Goal: Communication & Community: Answer question/provide support

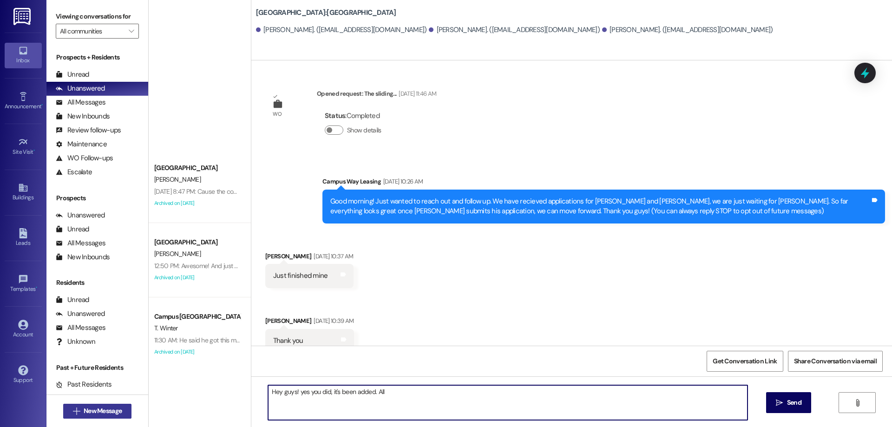
scroll to position [767, 0]
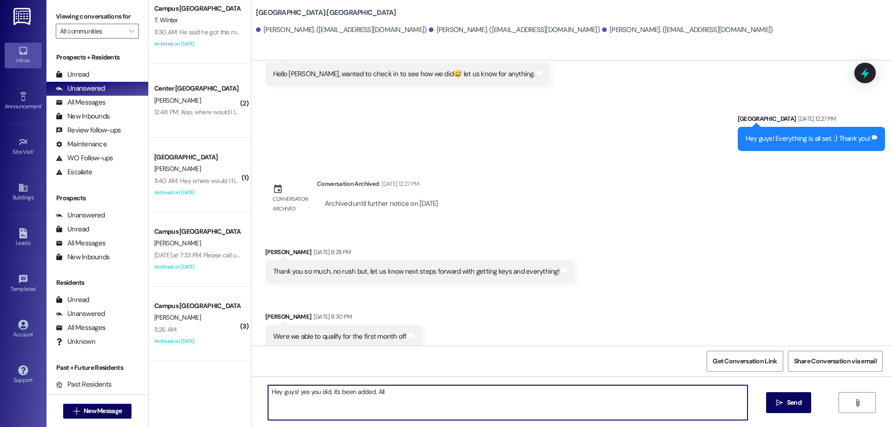
click at [422, 402] on textarea "Hey guys! yes you did, it's been added. All" at bounding box center [508, 402] width 480 height 35
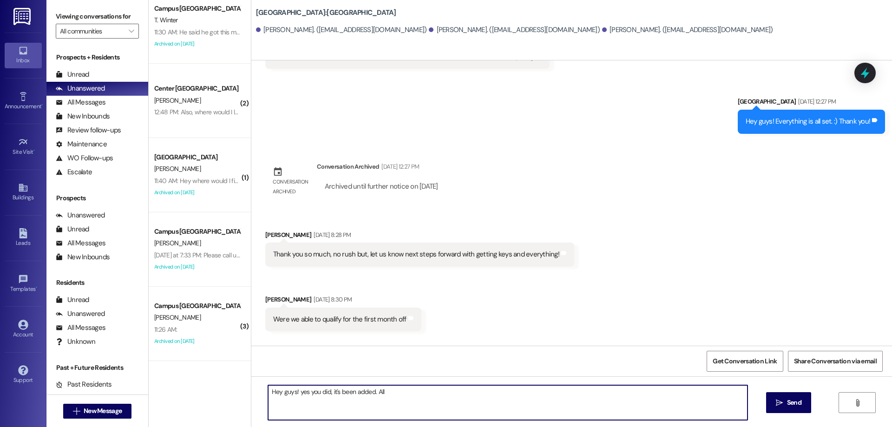
scroll to position [832, 0]
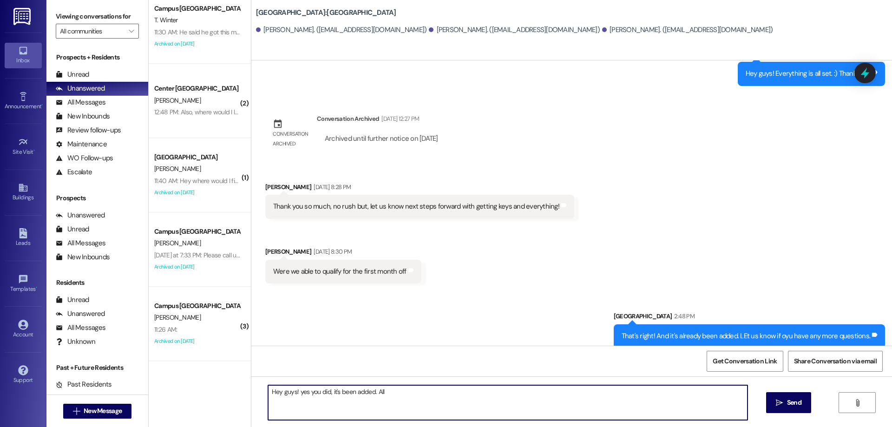
drag, startPoint x: 580, startPoint y: 388, endPoint x: 196, endPoint y: 389, distance: 383.9
click at [196, 389] on div "South Pointe Prospect C. Hicken Aug 16, 2025 at 8:47 PM: Cause the code hasn't …" at bounding box center [521, 213] width 744 height 427
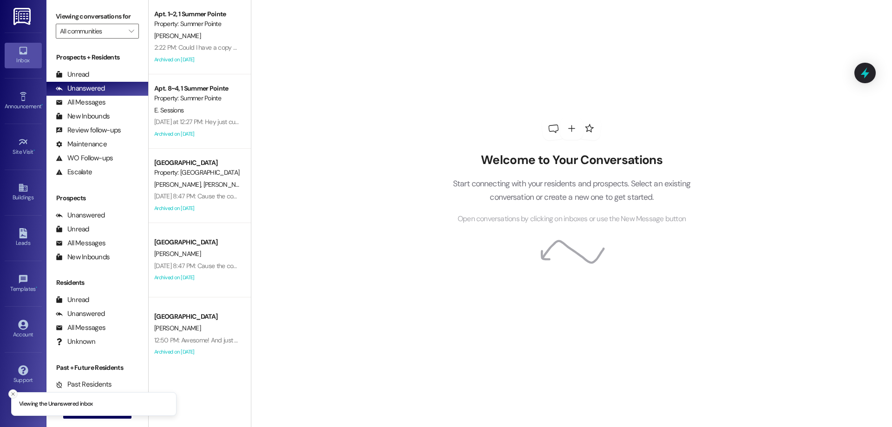
click at [12, 393] on line "Close toast" at bounding box center [13, 394] width 3 height 3
drag, startPoint x: 89, startPoint y: 421, endPoint x: 94, endPoint y: 410, distance: 11.7
click at [90, 421] on div " New Message" at bounding box center [97, 411] width 69 height 23
click at [94, 410] on span "New Message" at bounding box center [103, 411] width 38 height 10
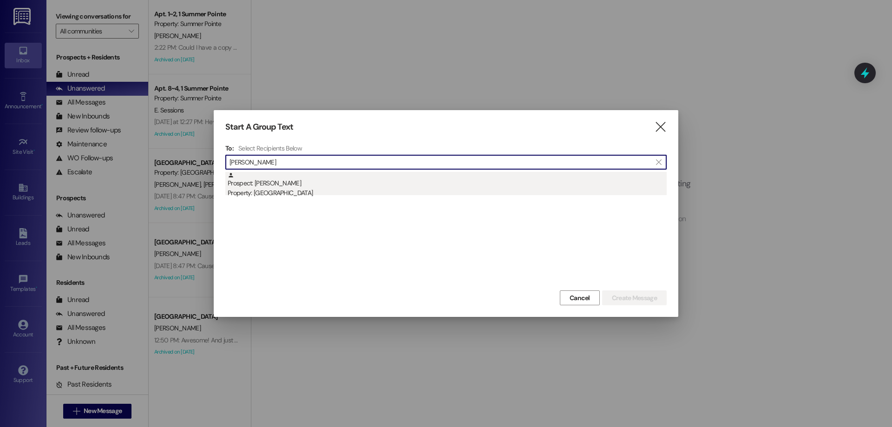
type input "ethan morris"
click at [410, 175] on div "Prospect: Ethan Morris Property: Campus Way" at bounding box center [447, 185] width 439 height 26
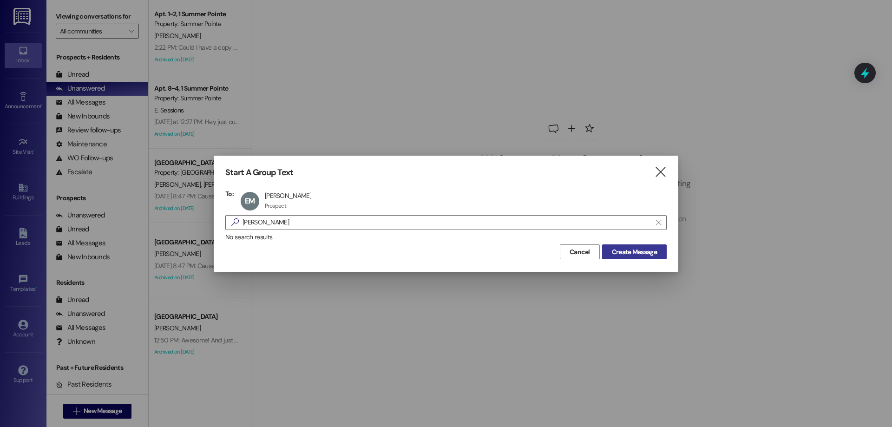
click at [631, 255] on span "Create Message" at bounding box center [634, 252] width 45 height 10
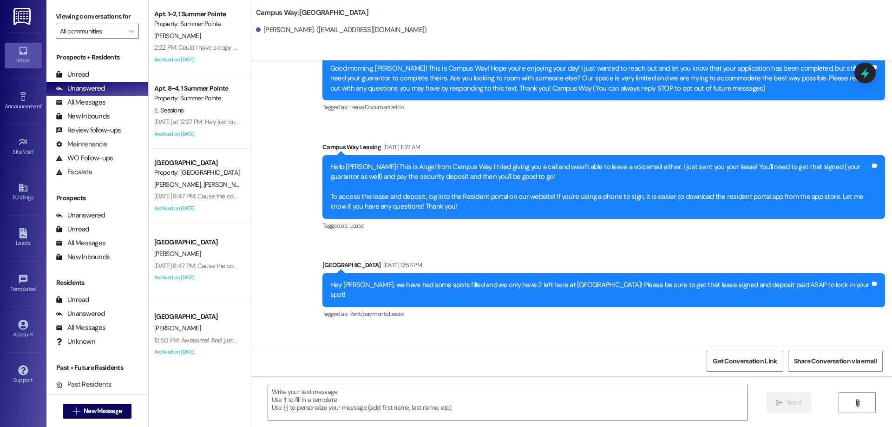
scroll to position [106, 0]
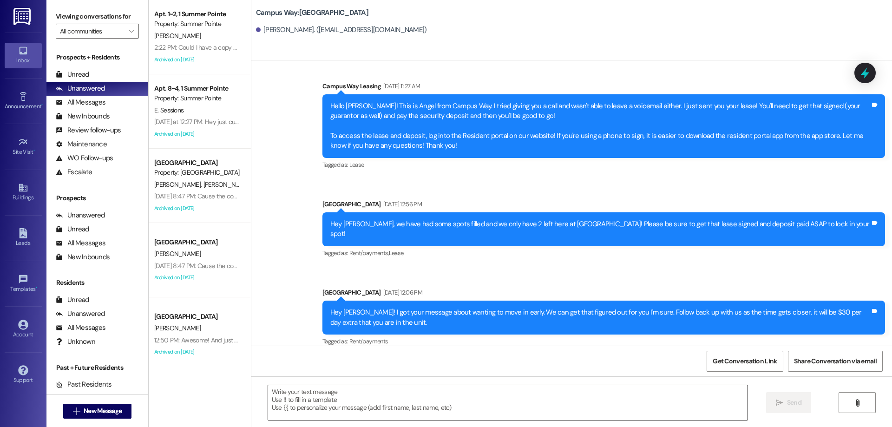
click at [442, 403] on textarea at bounding box center [508, 402] width 480 height 35
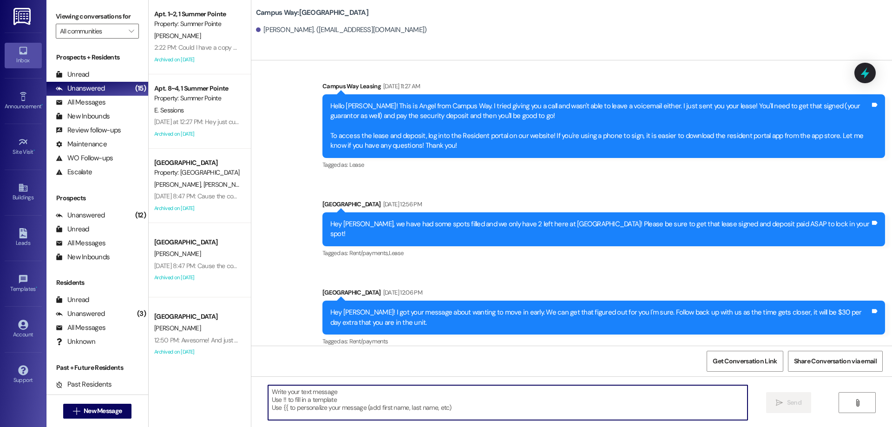
click at [413, 400] on textarea at bounding box center [508, 402] width 480 height 35
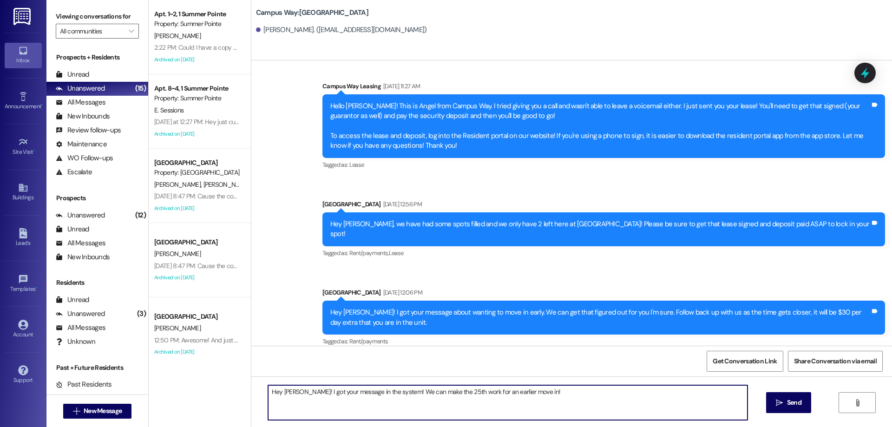
type textarea "Hey Ethan! I got your message in the system! We can make the 25th work for an e…"
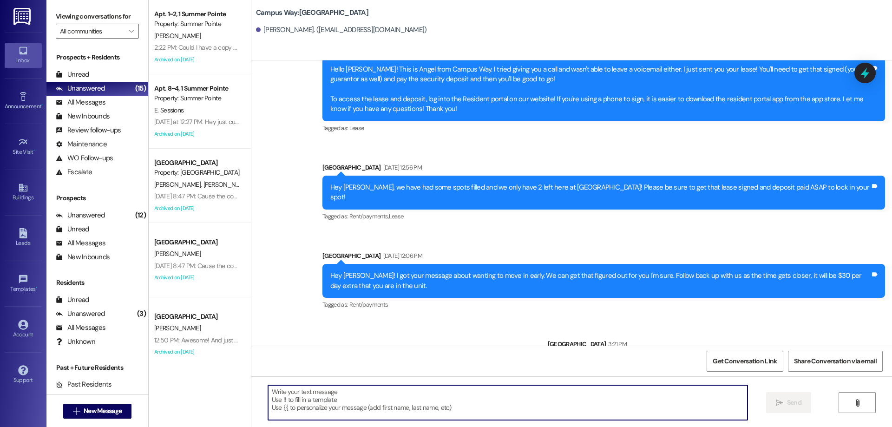
scroll to position [171, 0]
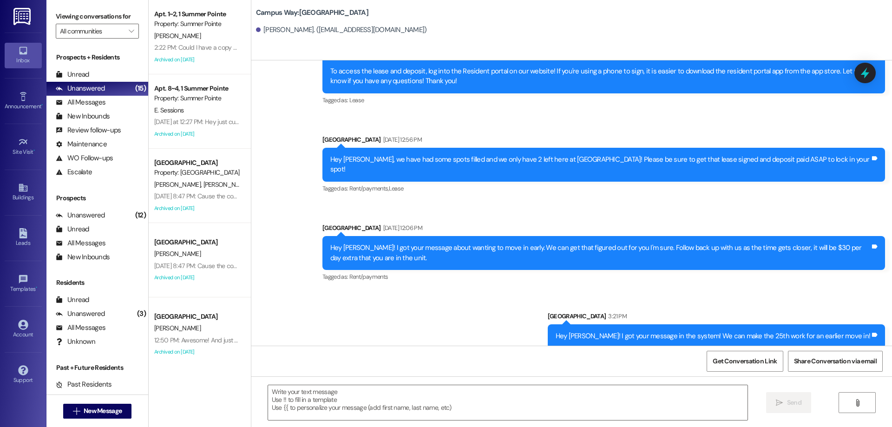
click at [385, 243] on div "Hey Ethan! I got your message about wanting to move in early. We can get that f…" at bounding box center [600, 253] width 540 height 20
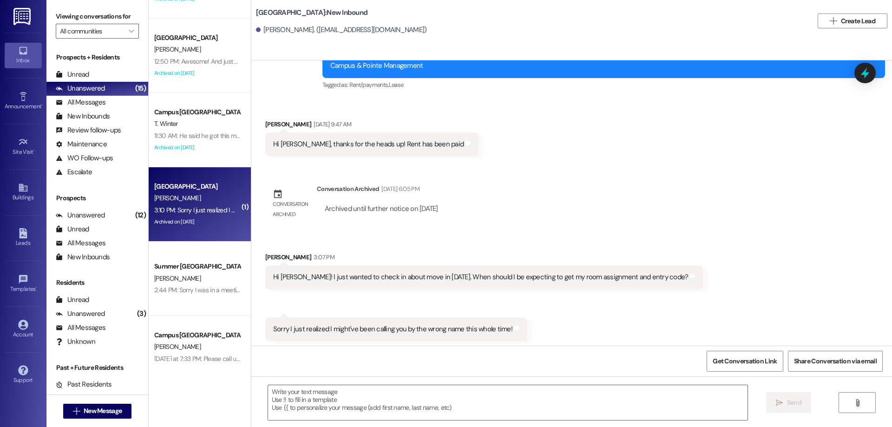
scroll to position [1149, 0]
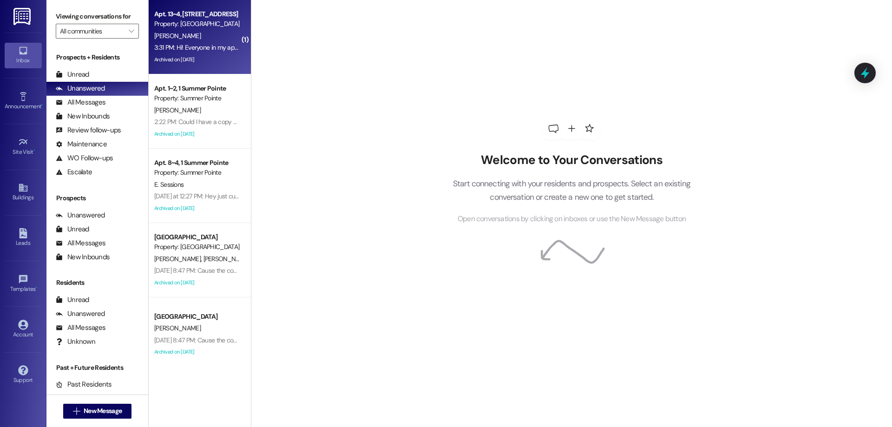
click at [215, 34] on div "[PERSON_NAME]" at bounding box center [197, 36] width 88 height 12
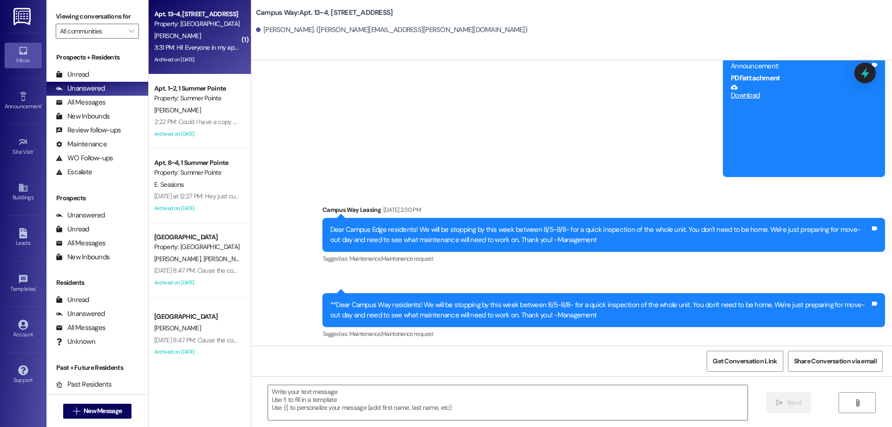
scroll to position [9455, 0]
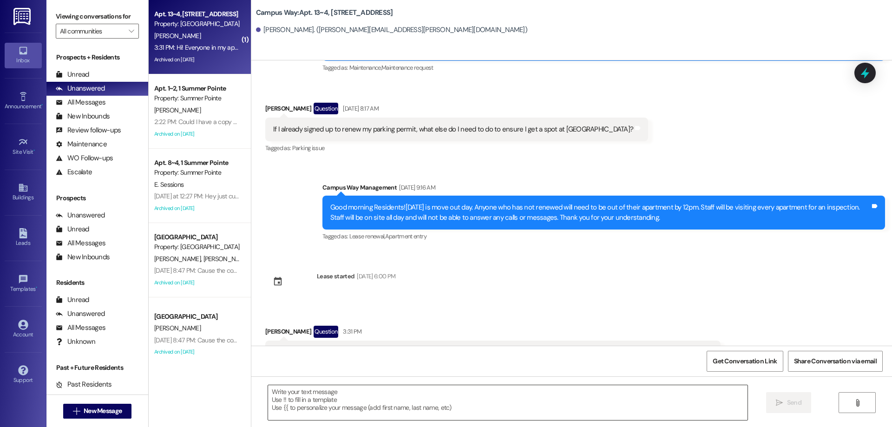
click at [510, 399] on textarea at bounding box center [508, 402] width 480 height 35
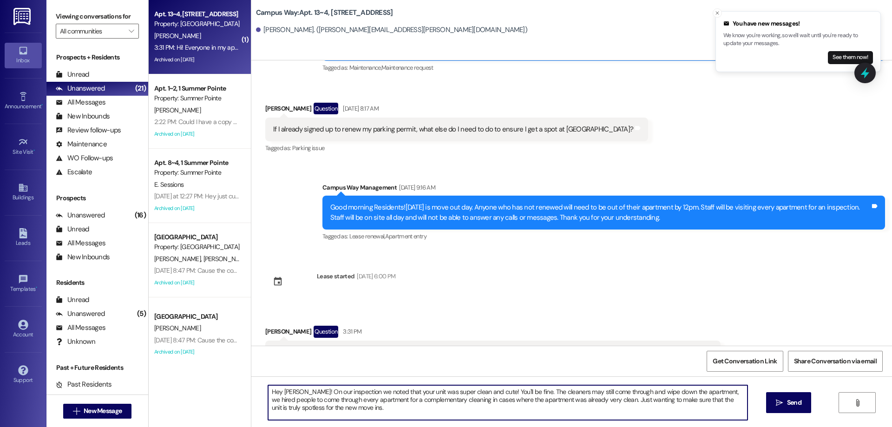
type textarea "Hey Lanie! On our inspection we noted that your unit was super clean and cute! …"
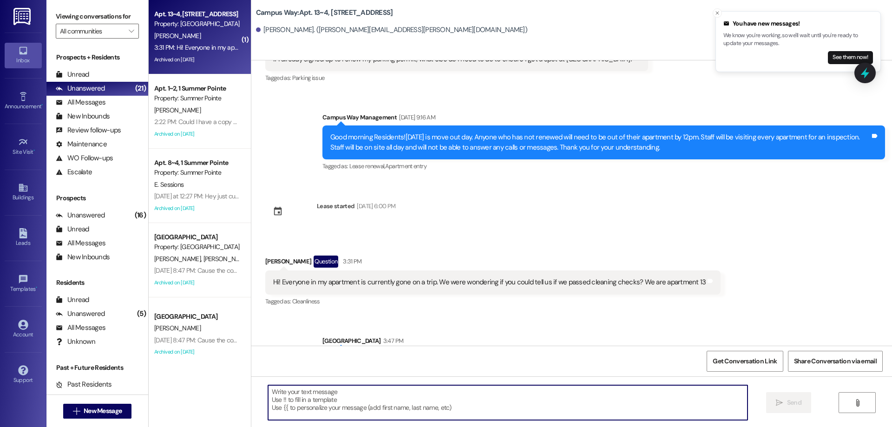
scroll to position [9530, 0]
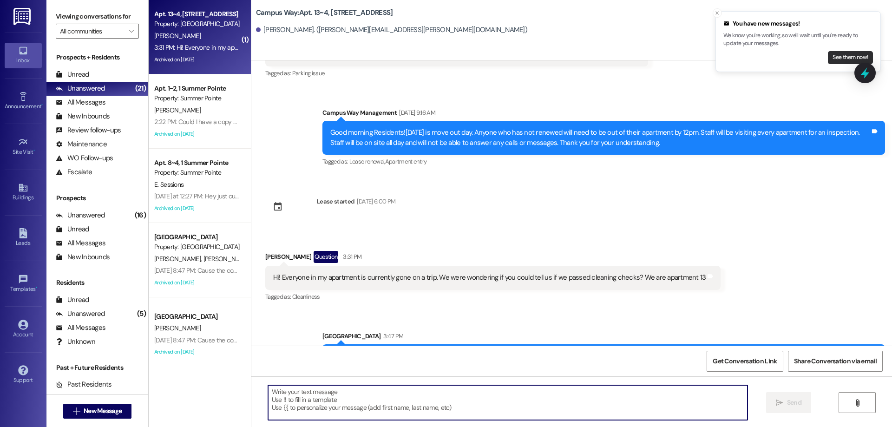
click at [835, 56] on button "See them now!" at bounding box center [850, 57] width 45 height 13
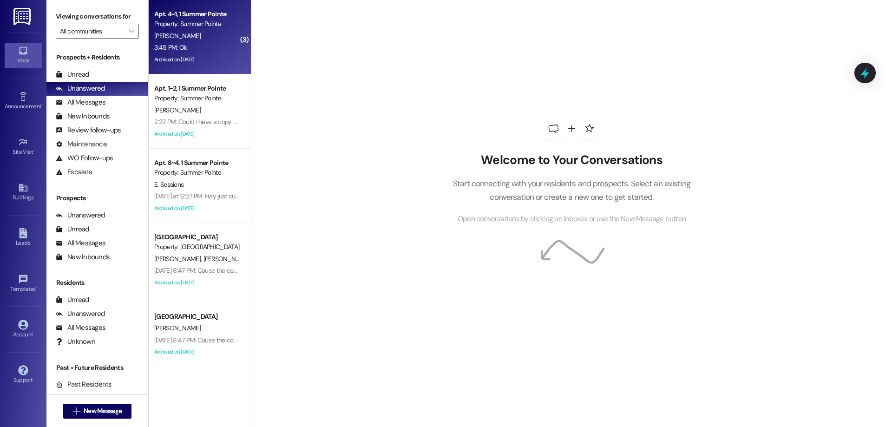
click at [204, 39] on div "[PERSON_NAME]" at bounding box center [197, 36] width 88 height 12
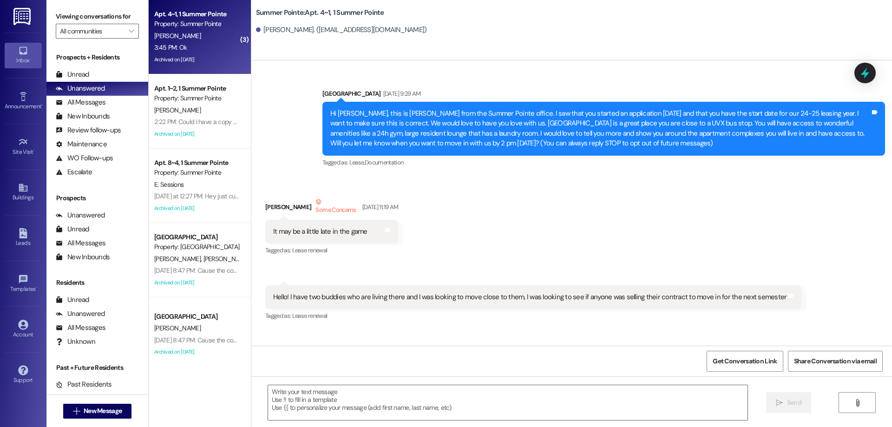
scroll to position [6866, 0]
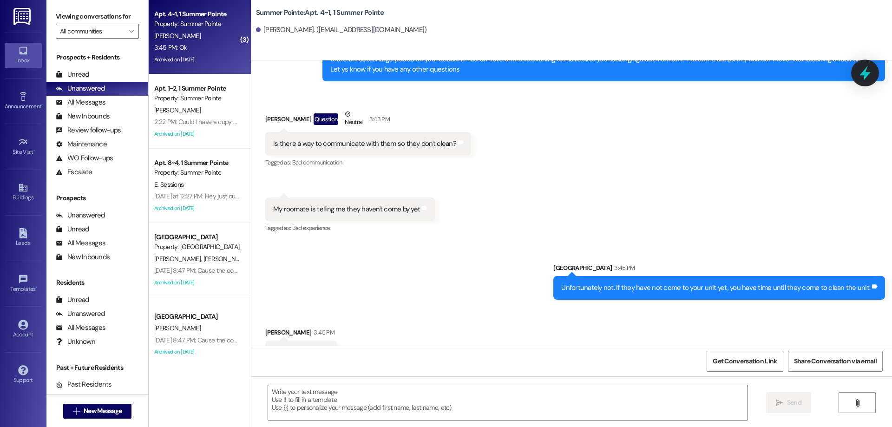
click at [866, 68] on icon at bounding box center [866, 73] width 16 height 16
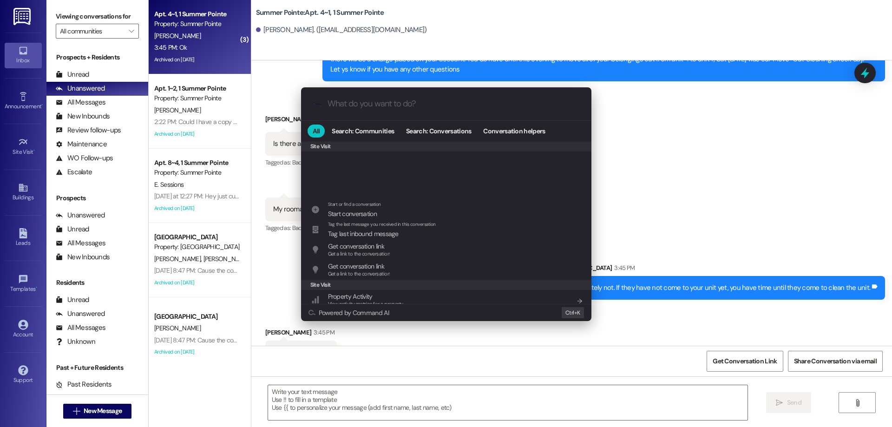
scroll to position [435, 0]
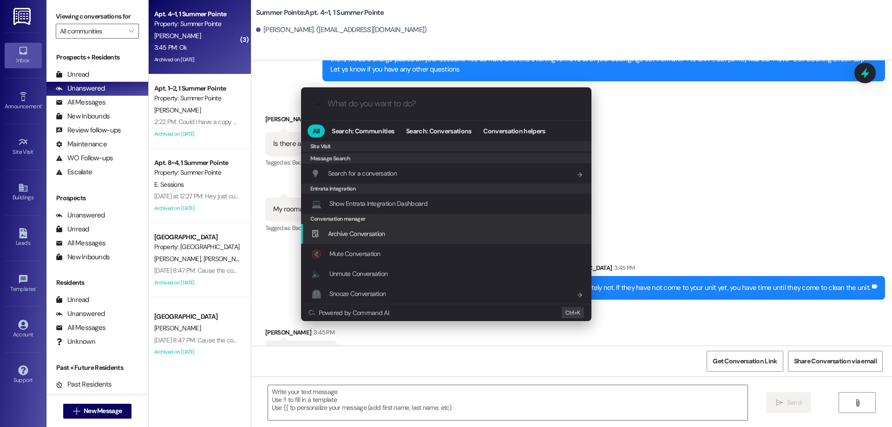
click at [385, 231] on span "Archive Conversation" at bounding box center [356, 234] width 57 height 8
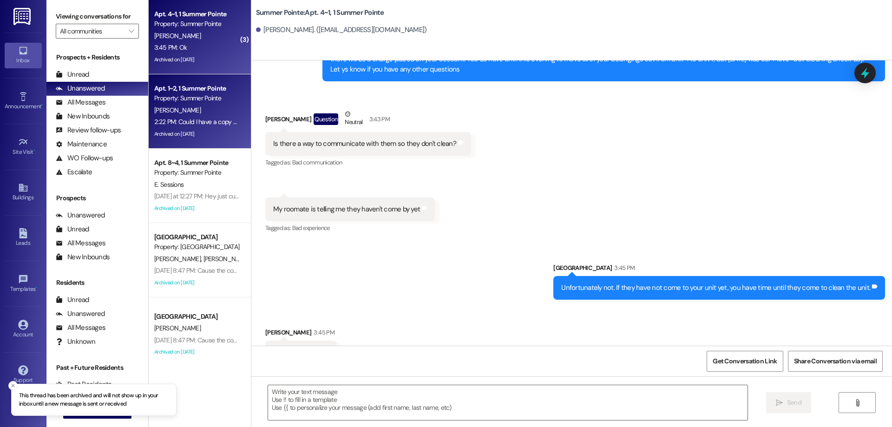
click at [225, 93] on div "Apt. 1~2, 1 Summer Pointe" at bounding box center [197, 89] width 86 height 10
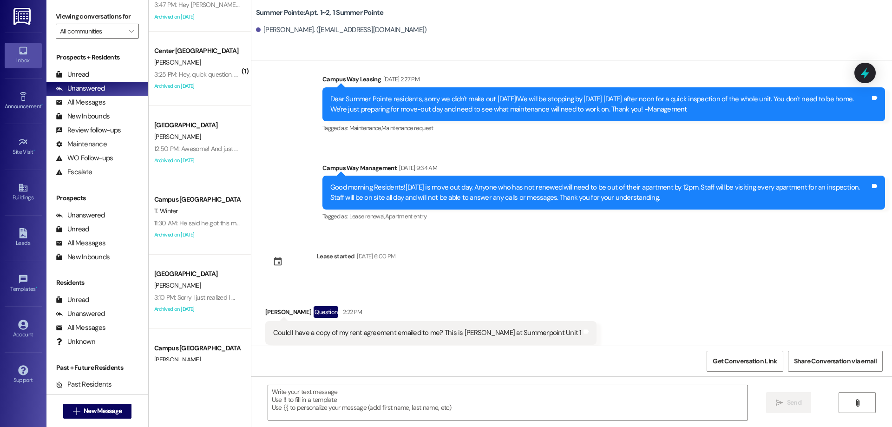
scroll to position [418, 0]
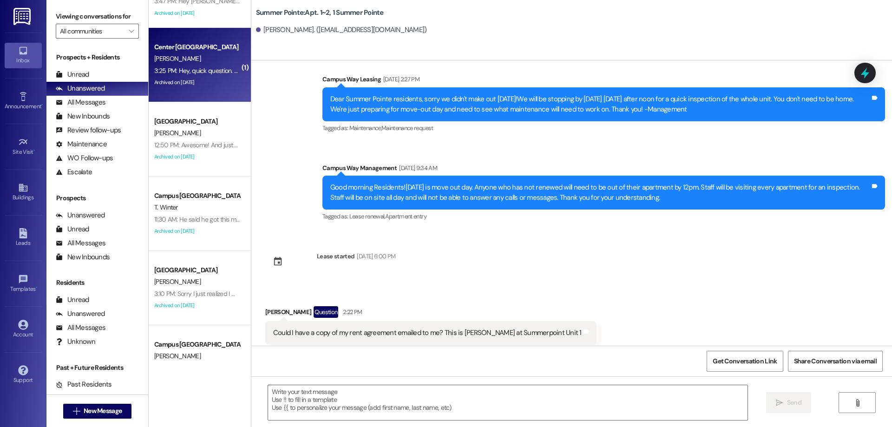
click at [185, 63] on div "D. Medina" at bounding box center [197, 59] width 88 height 12
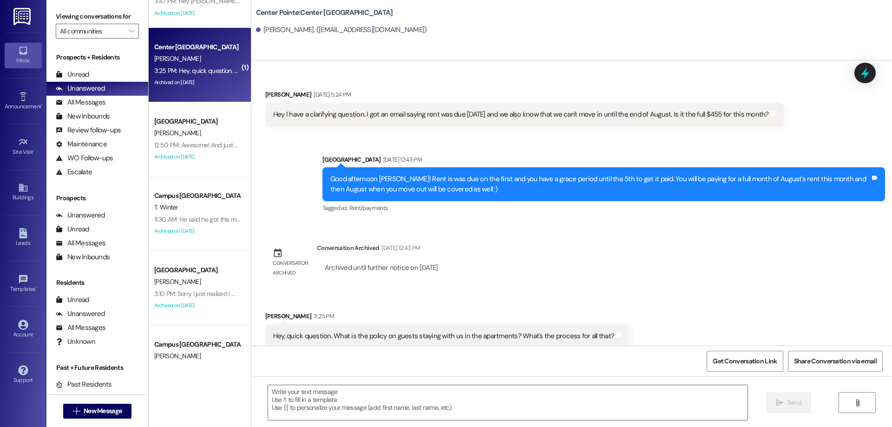
scroll to position [1504, 0]
click at [386, 394] on textarea at bounding box center [508, 402] width 480 height 35
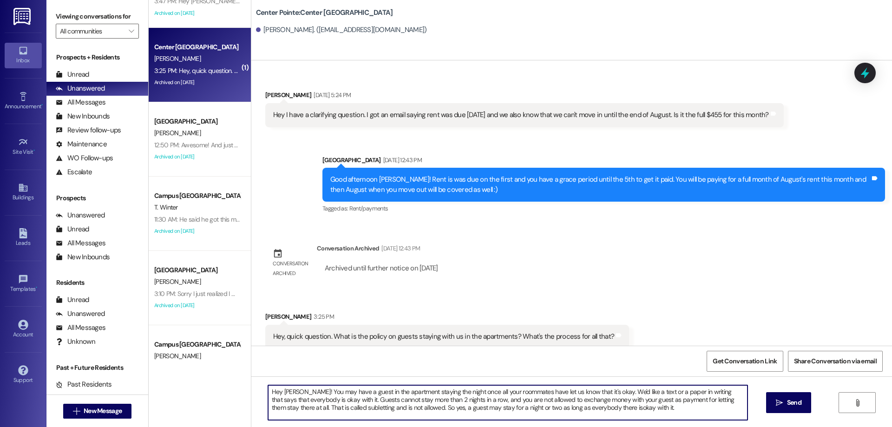
type textarea "Hey Derrick! You may have a guest in the apartment staying the night once all y…"
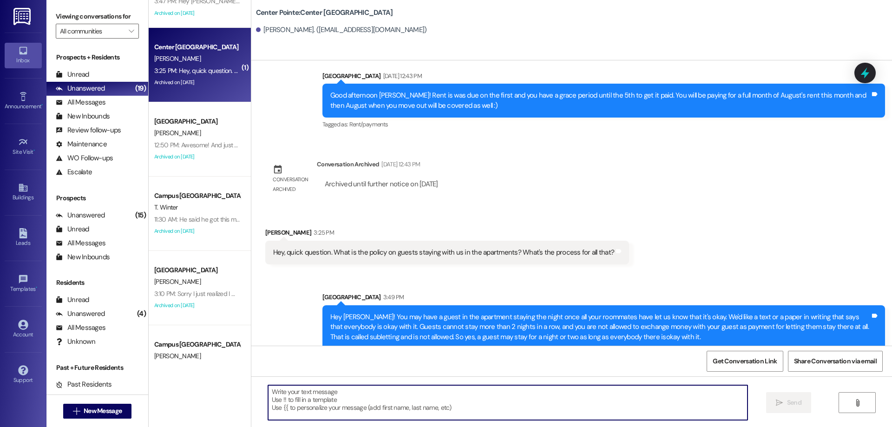
scroll to position [1589, 0]
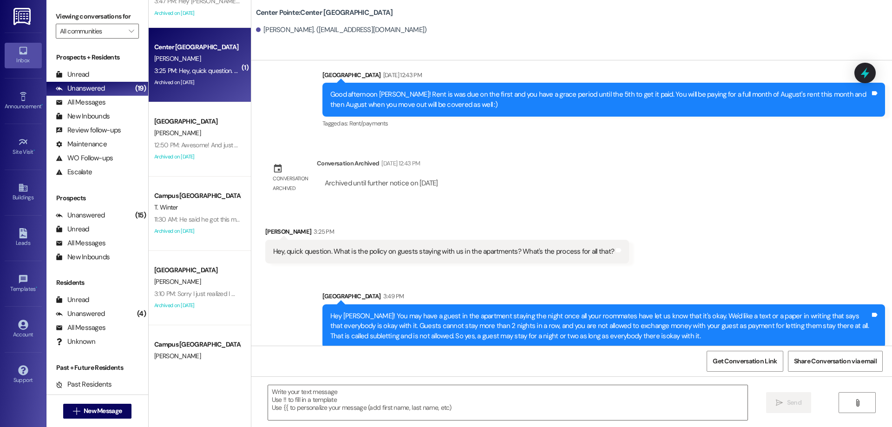
click at [865, 73] on icon at bounding box center [865, 72] width 8 height 11
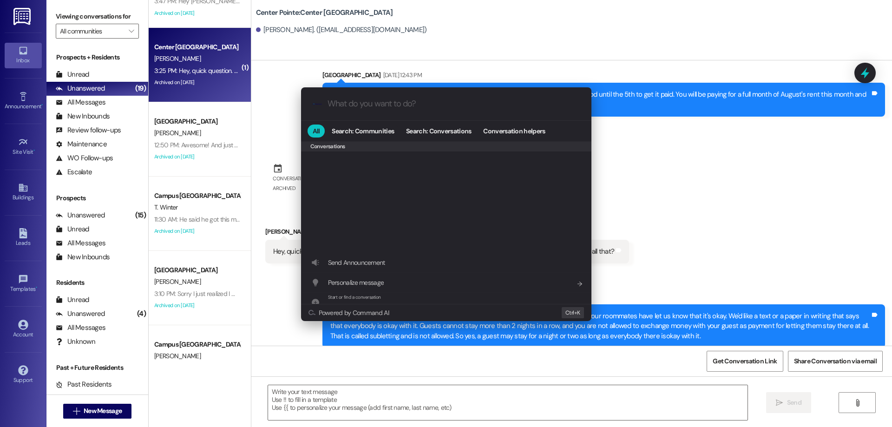
scroll to position [405, 0]
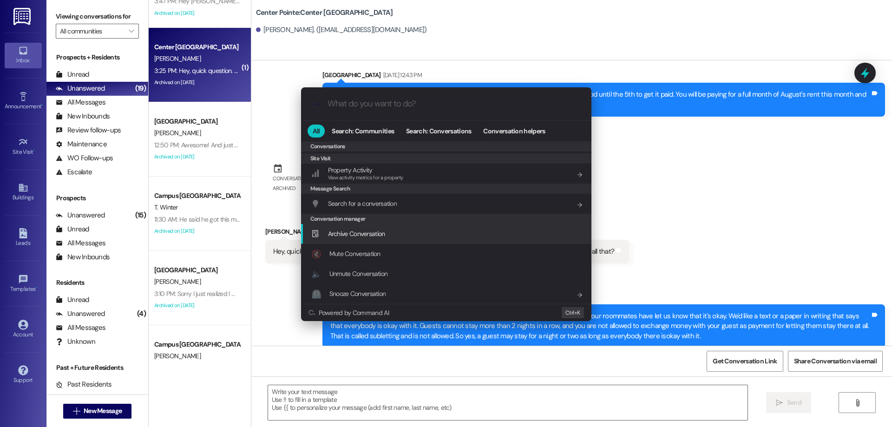
click at [357, 228] on div "Archive Conversation Add shortcut" at bounding box center [446, 234] width 290 height 20
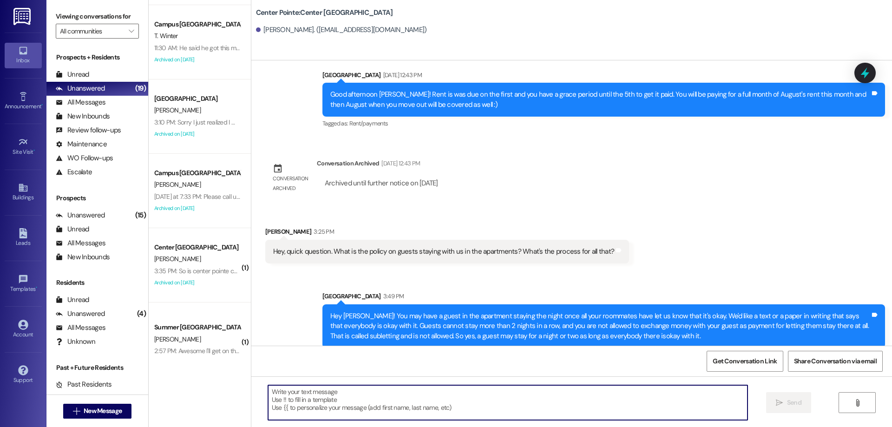
scroll to position [604, 0]
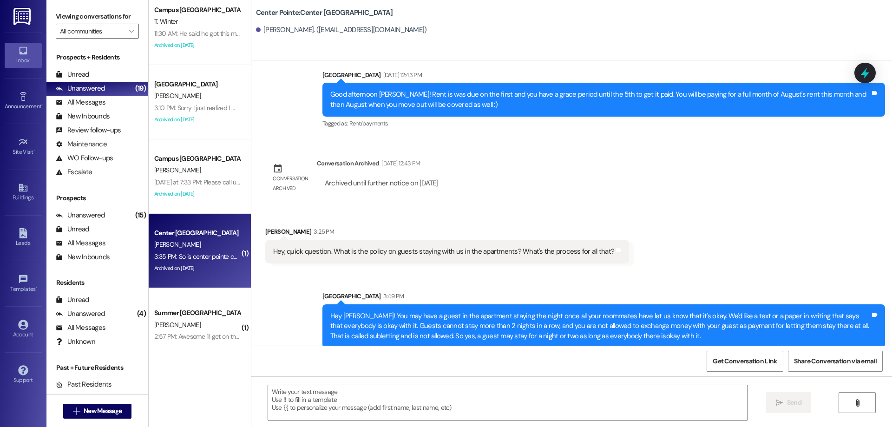
click at [211, 265] on div "Archived on 08/14/2025" at bounding box center [197, 269] width 88 height 12
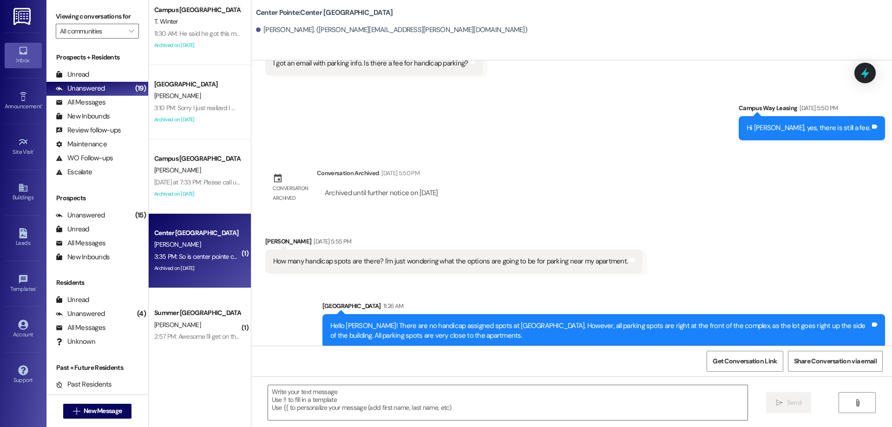
scroll to position [1557, 0]
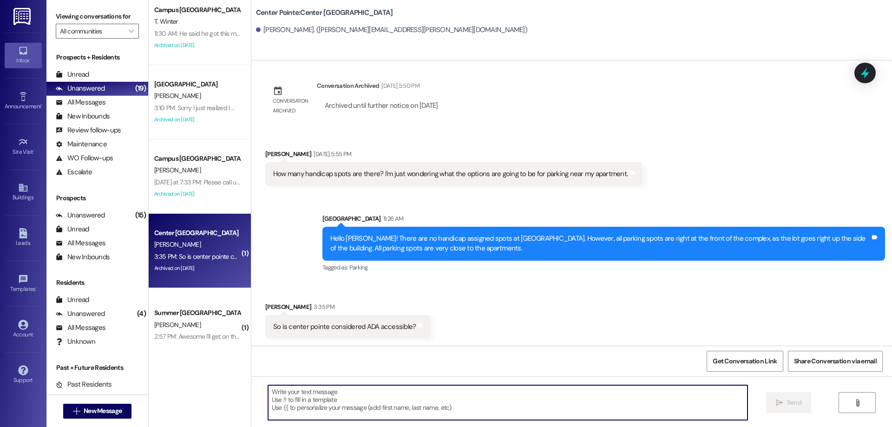
click at [333, 402] on textarea at bounding box center [508, 402] width 480 height 35
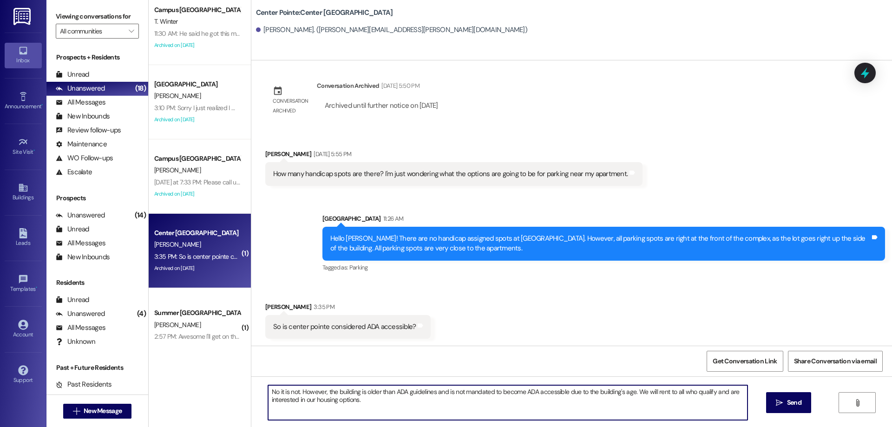
click at [682, 393] on textarea "No it is not. However, the building is older than ADA guidelines and is not man…" at bounding box center [508, 402] width 480 height 35
click at [678, 394] on textarea "No it is not. However, the building is older than ADA guidelines and is not man…" at bounding box center [508, 402] width 480 height 35
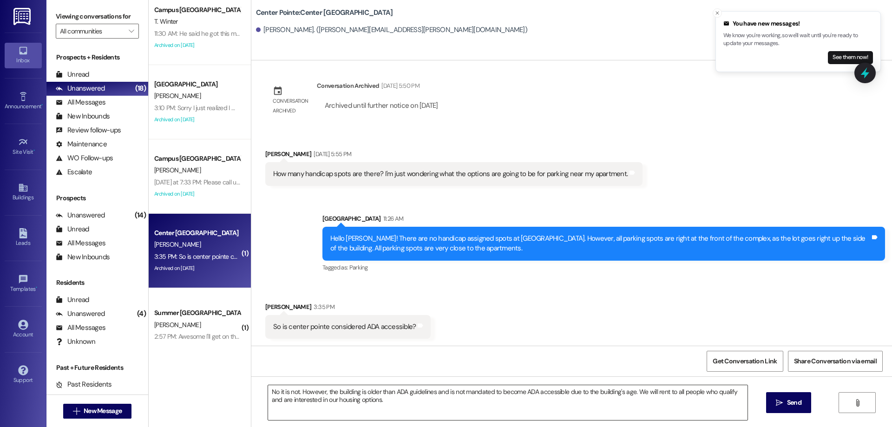
click at [638, 391] on textarea "No it is not. However, the building is older than ADA guidelines and is not man…" at bounding box center [508, 402] width 480 height 35
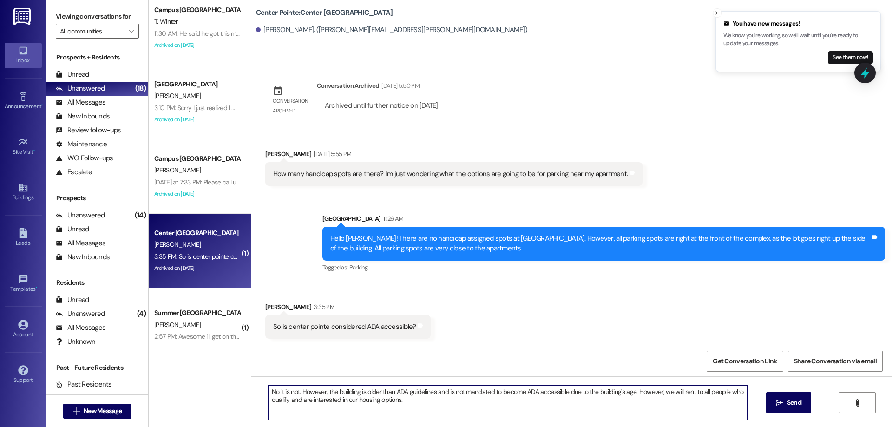
click at [418, 403] on textarea "No it is not. However, the building is older than ADA guidelines and is not man…" at bounding box center [508, 402] width 480 height 35
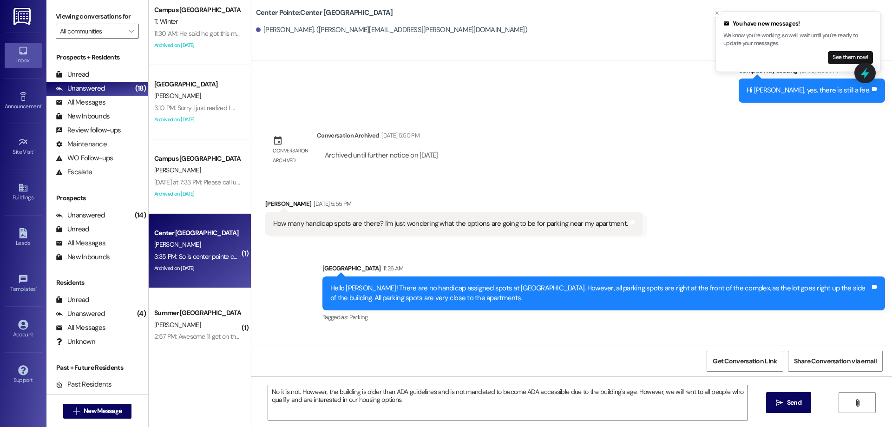
scroll to position [1557, 0]
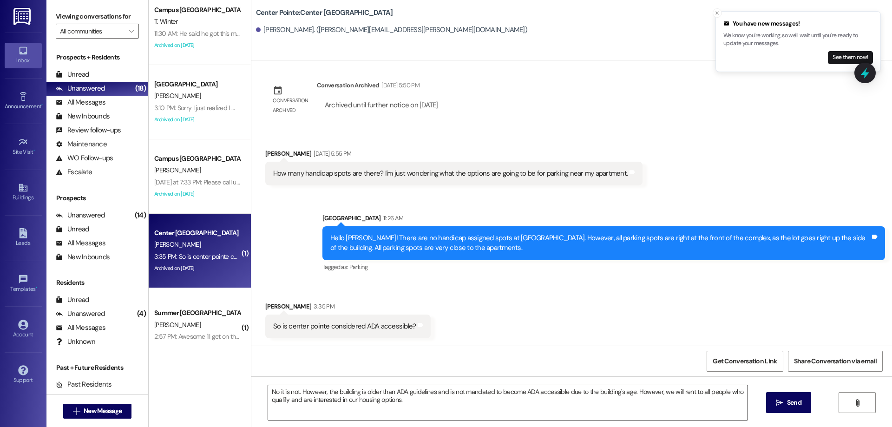
click at [402, 403] on textarea "No it is not. However, the building is older than ADA guidelines and is not man…" at bounding box center [508, 402] width 480 height 35
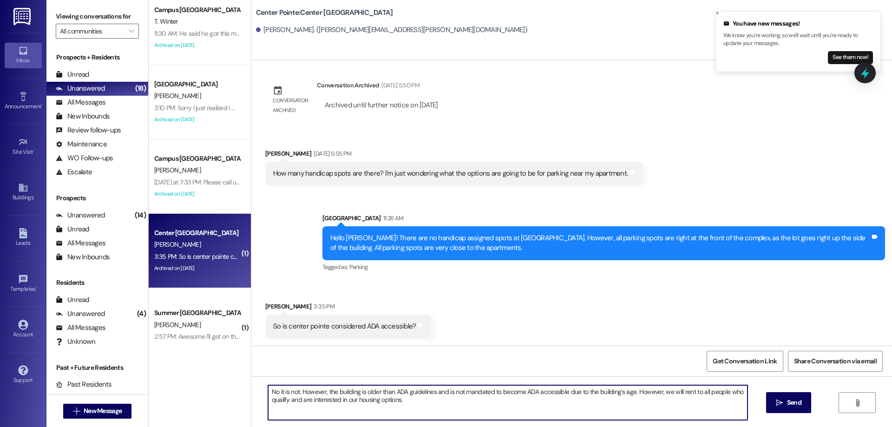
click at [431, 405] on textarea "No it is not. However, the building is older than ADA guidelines and is not man…" at bounding box center [508, 402] width 480 height 35
type textarea "No it is not. However, the building is older than ADA guidelines and is not man…"
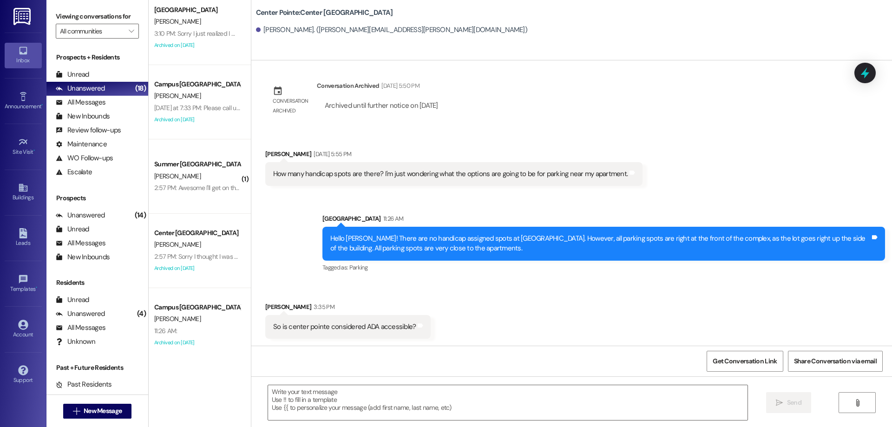
scroll to position [1652, 0]
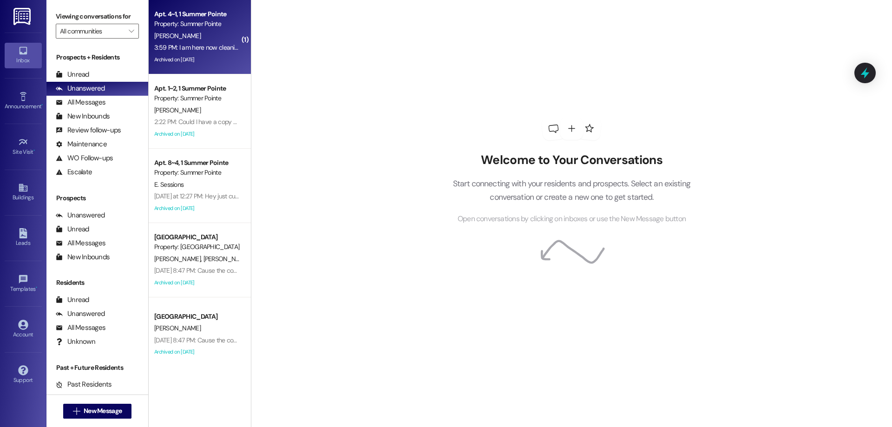
click at [185, 20] on div "Property: Summer Pointe" at bounding box center [197, 24] width 86 height 10
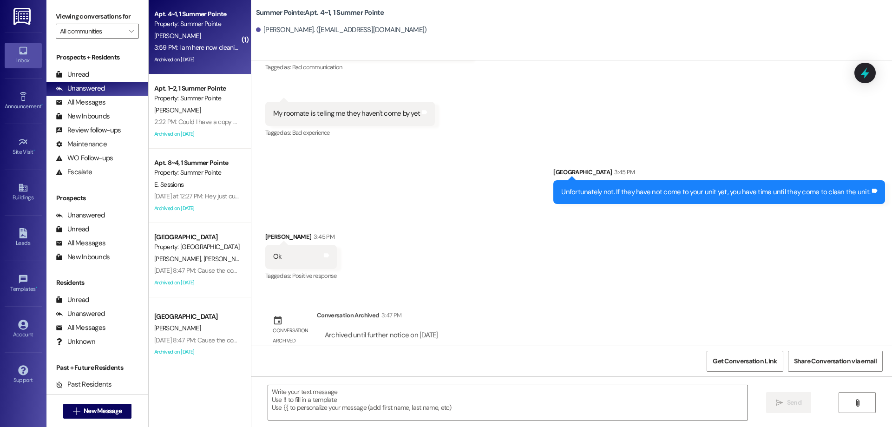
scroll to position [7027, 0]
